Goal: Navigation & Orientation: Find specific page/section

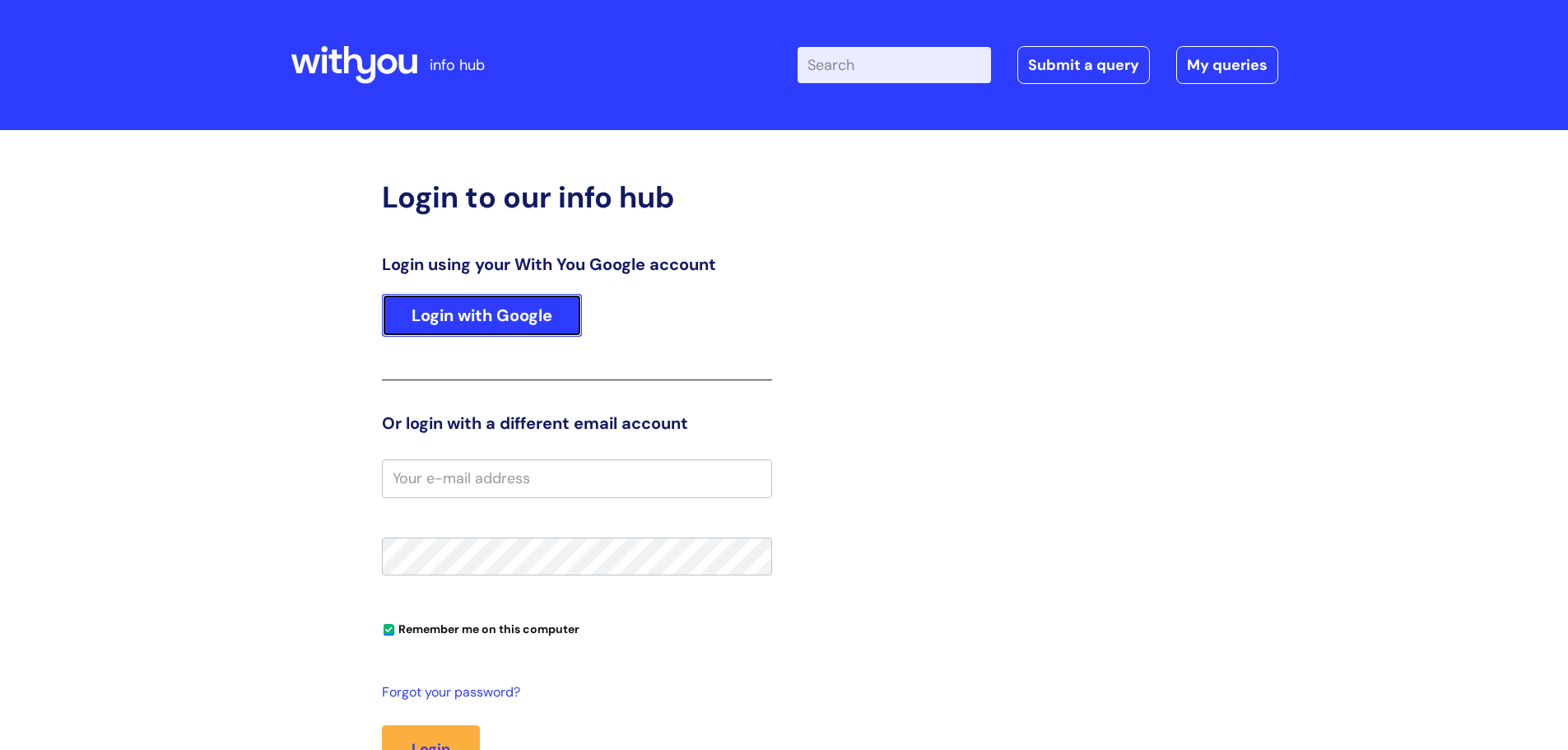
click at [497, 324] on link "Login with Google" at bounding box center [482, 315] width 200 height 43
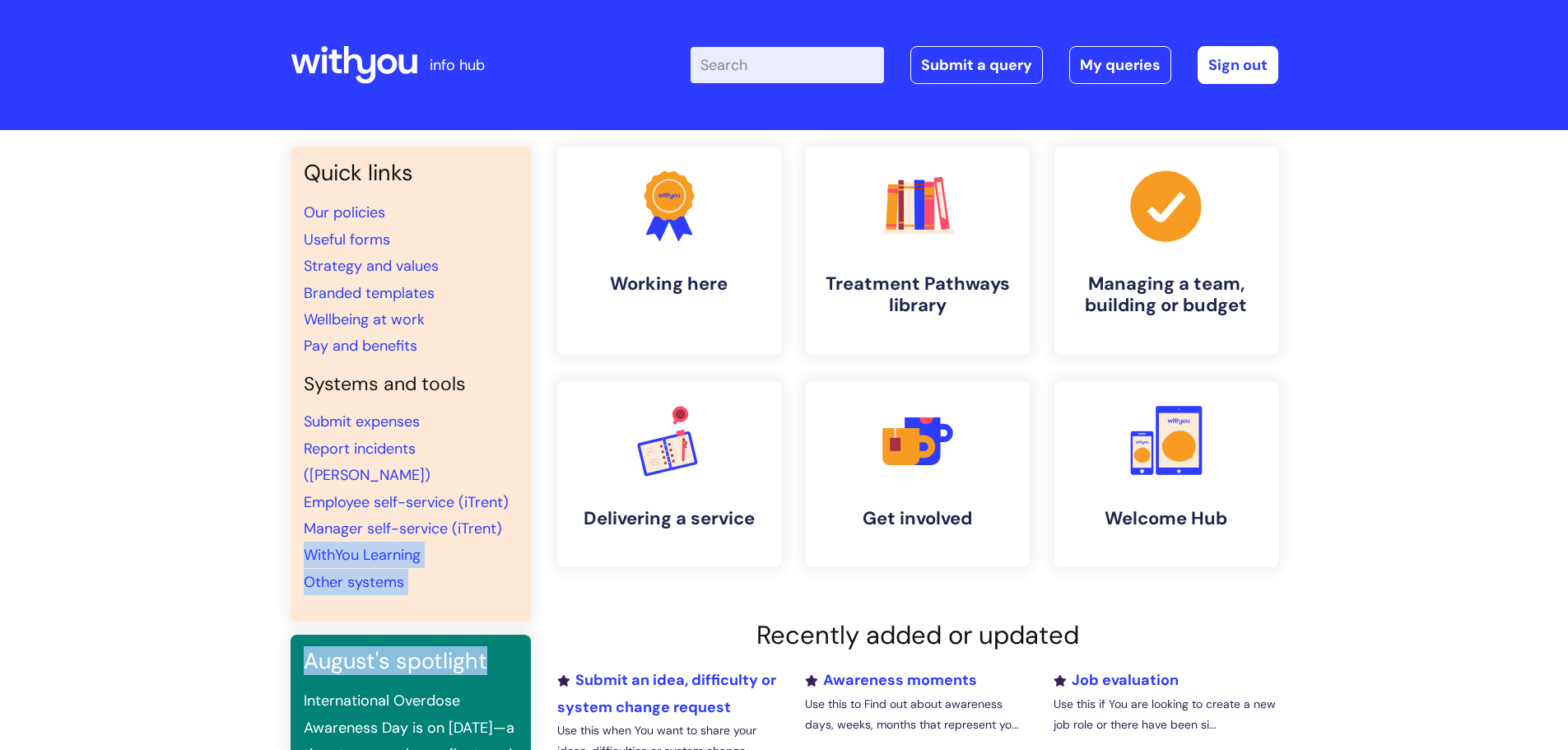
drag, startPoint x: 491, startPoint y: 648, endPoint x: 516, endPoint y: 500, distance: 150.1
click at [516, 500] on div "Quick links Our policies Useful forms Strategy and values Branded templates Wel…" at bounding box center [411, 557] width 240 height 821
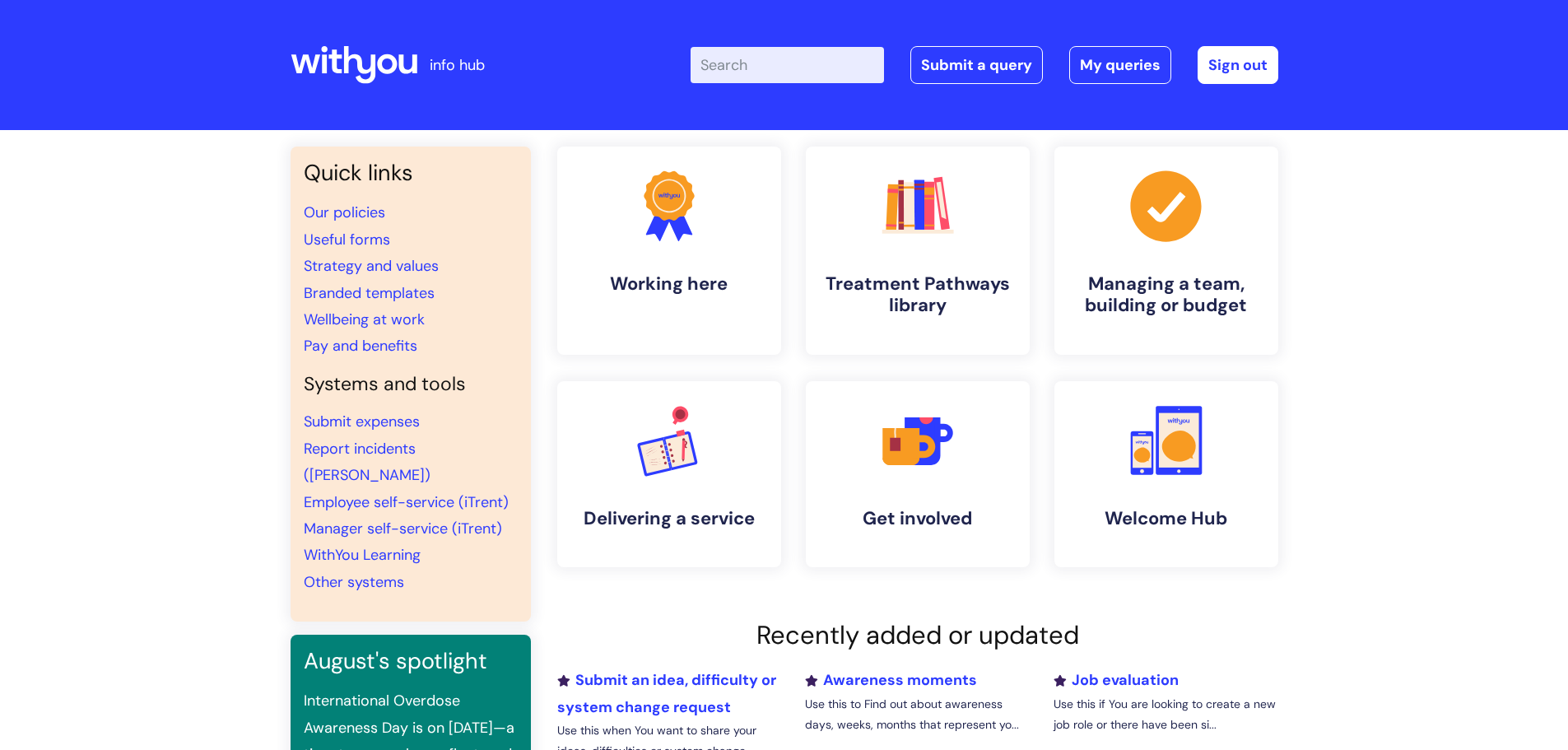
click at [601, 649] on h2 "Recently added or updated" at bounding box center [917, 635] width 721 height 30
